Goal: Share content

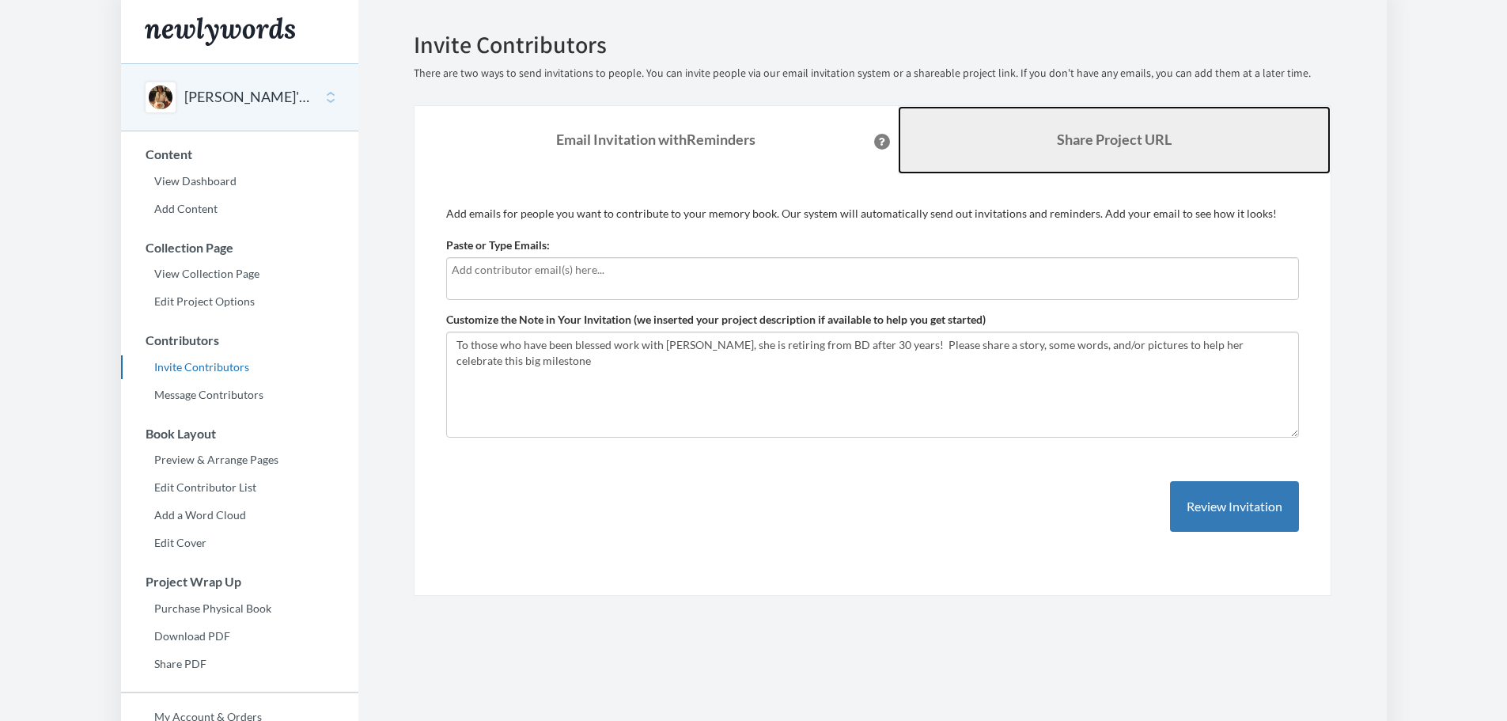
click at [1001, 142] on link "Share Project URL" at bounding box center [1114, 140] width 433 height 68
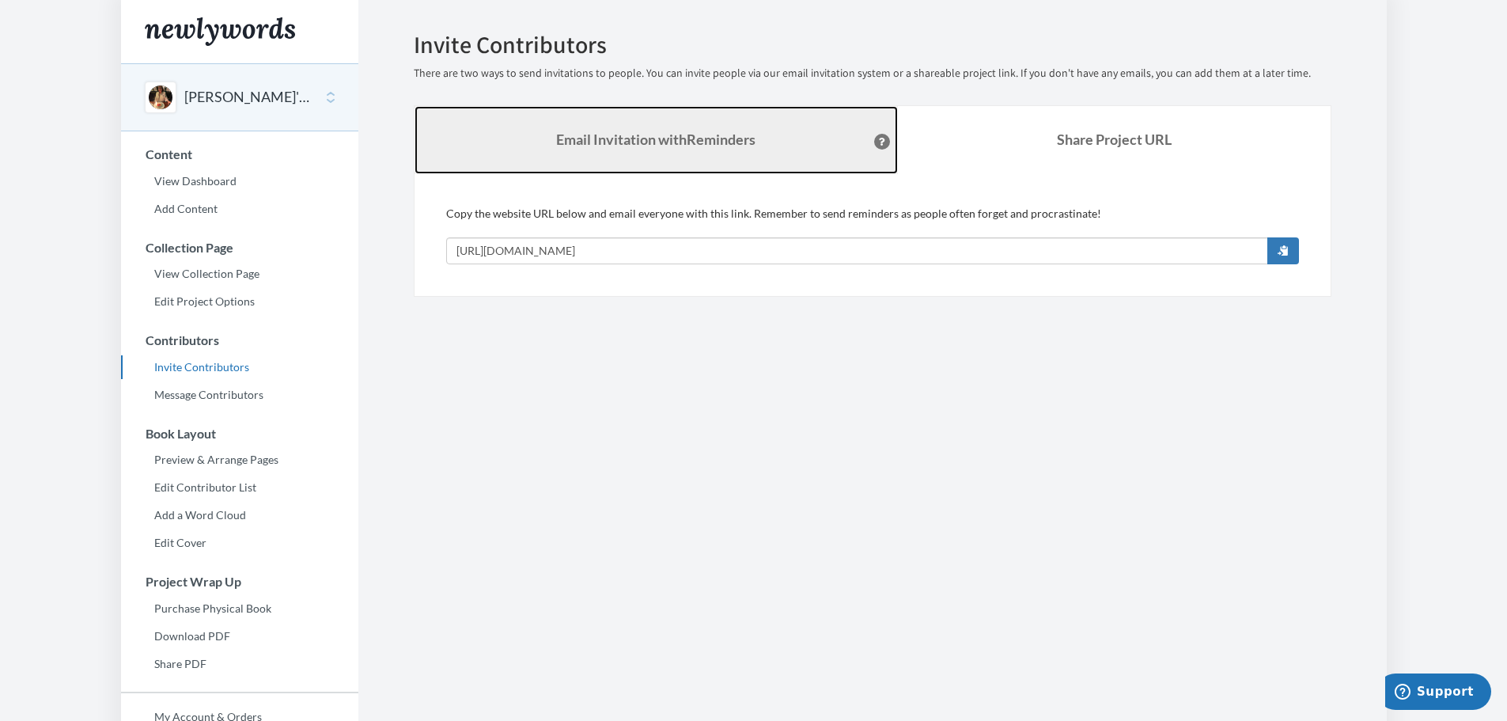
click at [662, 146] on strong "Email Invitation with Reminders" at bounding box center [655, 139] width 199 height 17
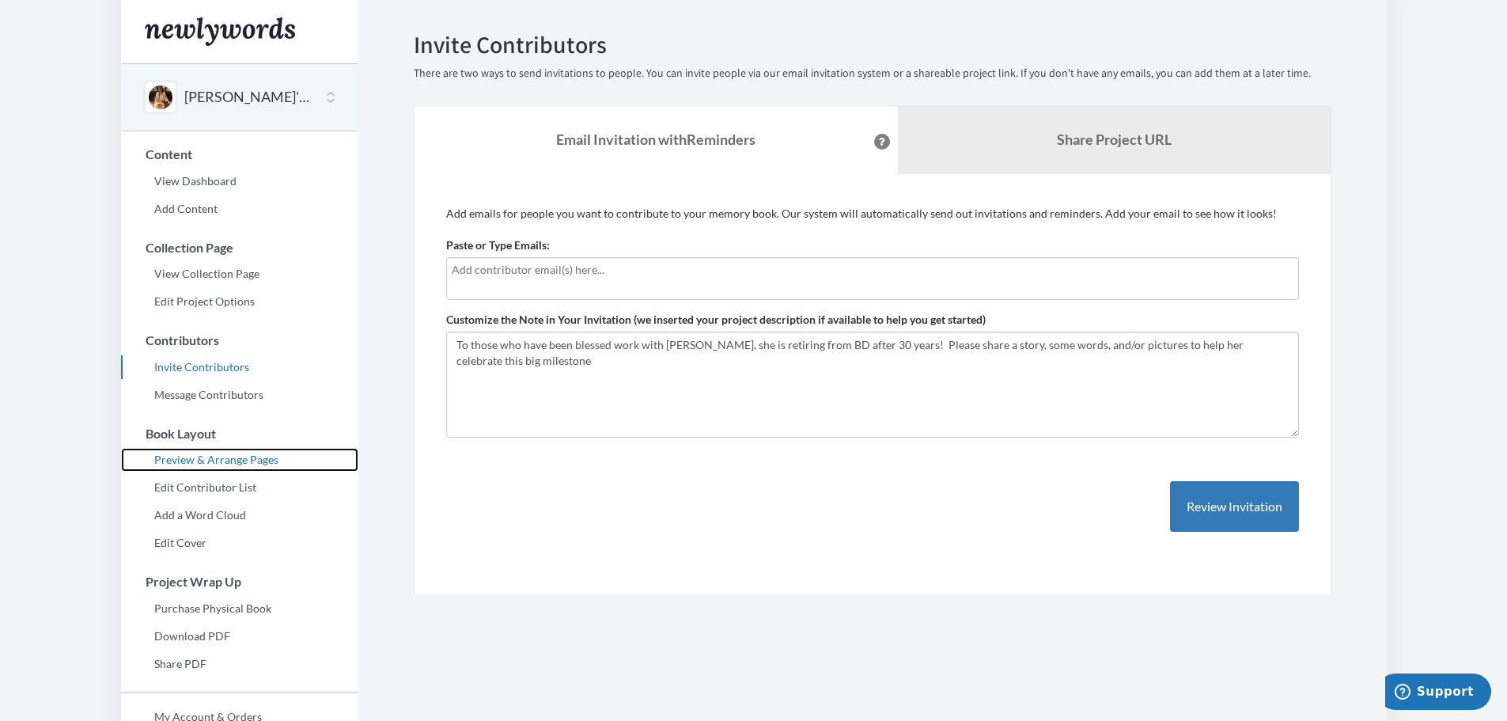
click at [216, 456] on link "Preview & Arrange Pages" at bounding box center [239, 460] width 237 height 24
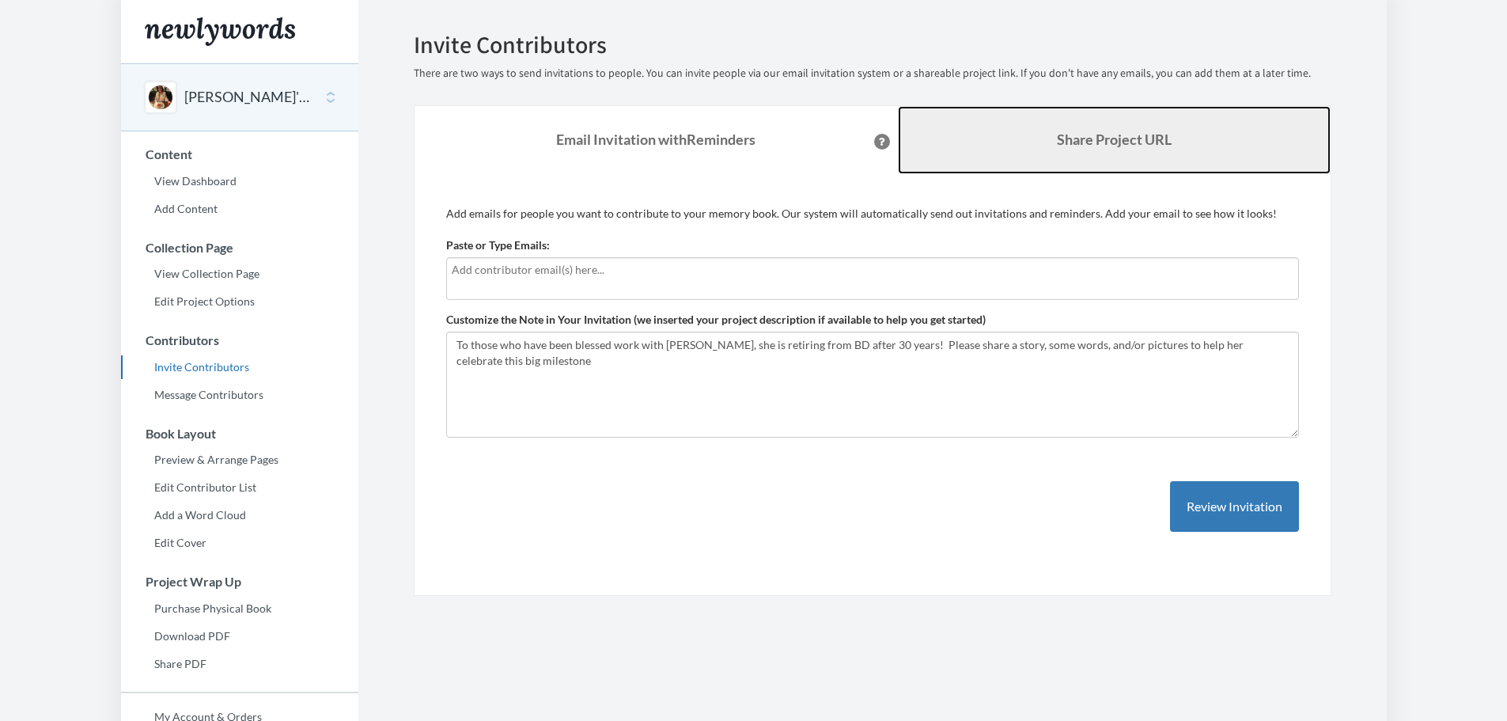
click at [1043, 138] on link "Share Project URL" at bounding box center [1114, 140] width 433 height 68
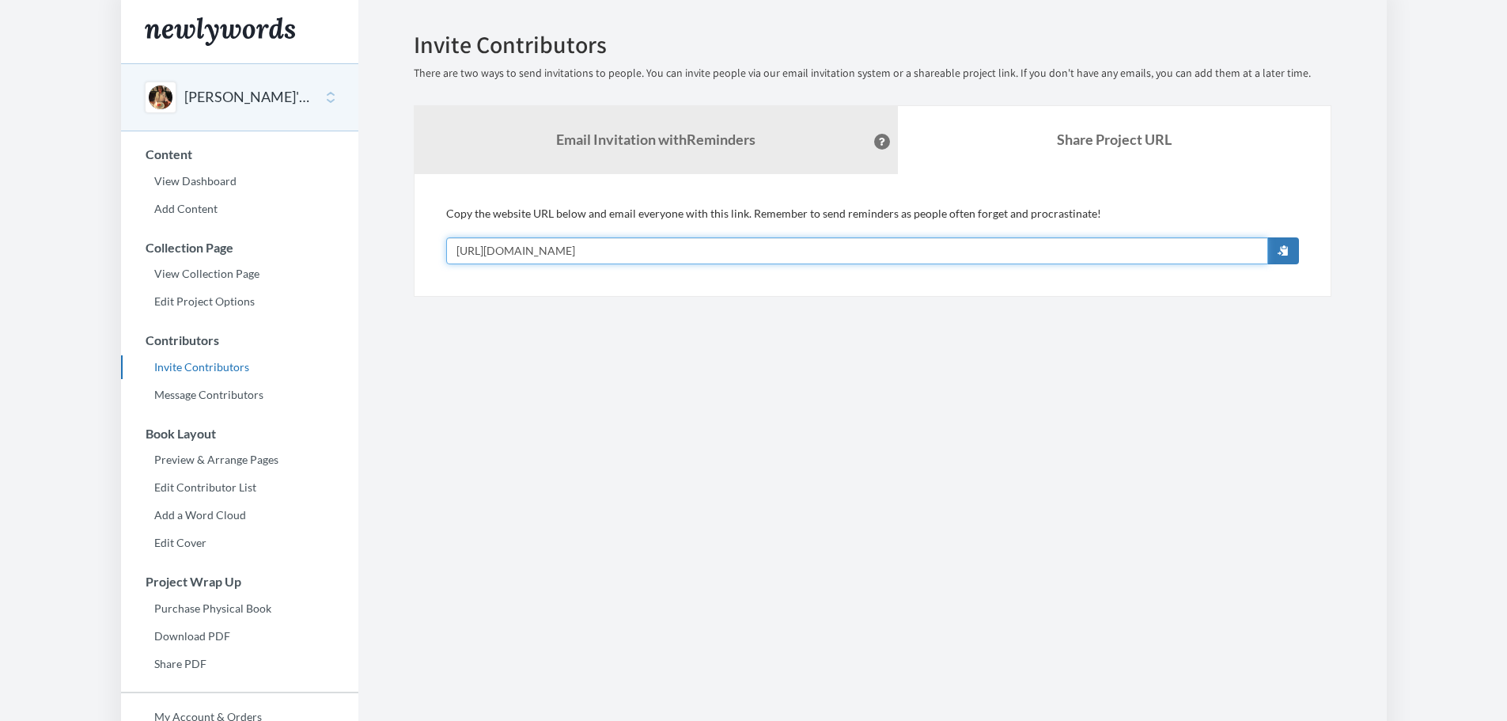
click at [1069, 252] on input "[URL][DOMAIN_NAME]" at bounding box center [857, 250] width 822 height 27
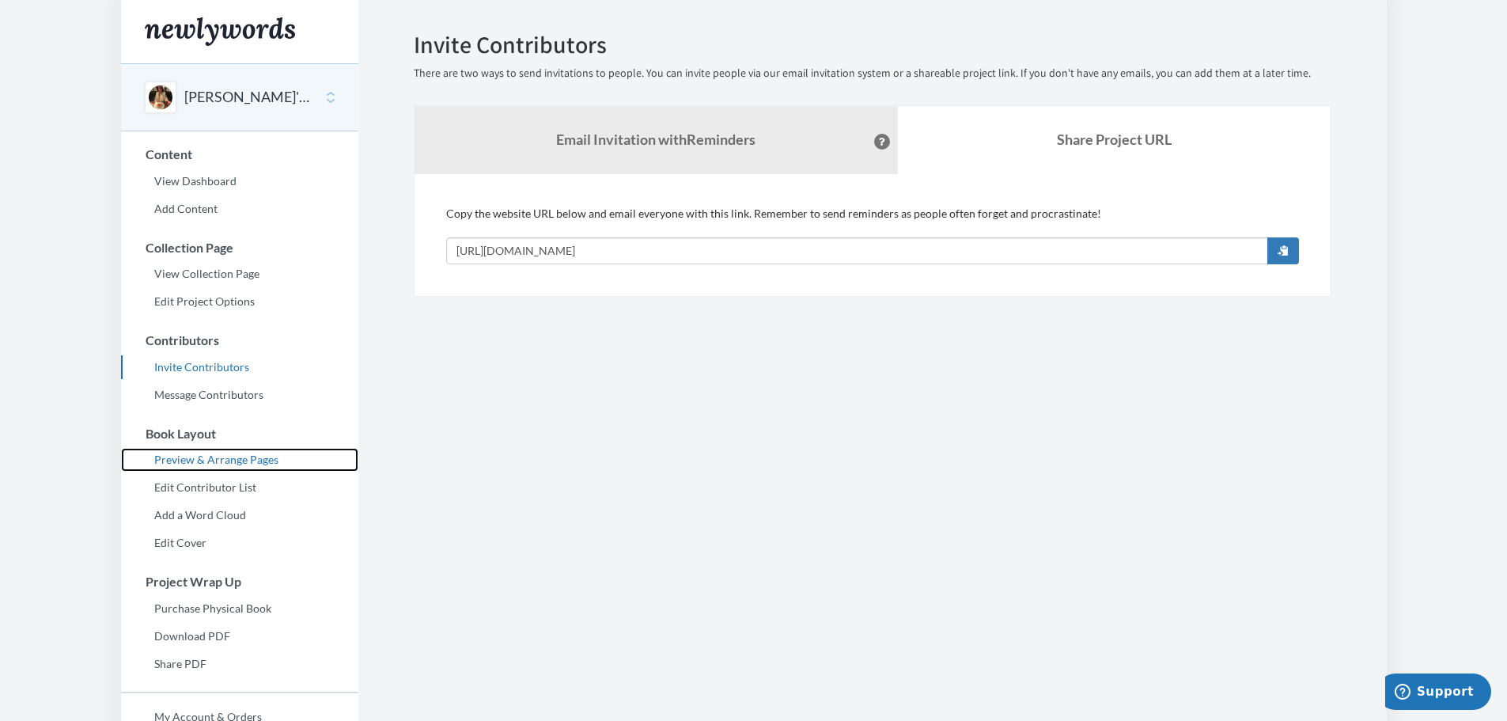
click at [212, 464] on link "Preview & Arrange Pages" at bounding box center [239, 460] width 237 height 24
